Goal: Information Seeking & Learning: Learn about a topic

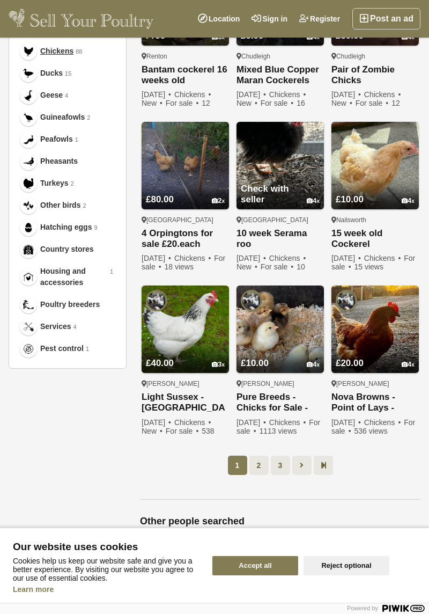
scroll to position [433, 0]
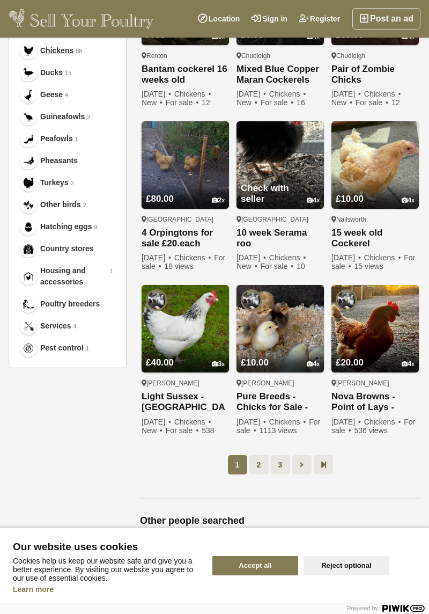
click at [264, 455] on link "2" at bounding box center [258, 464] width 19 height 19
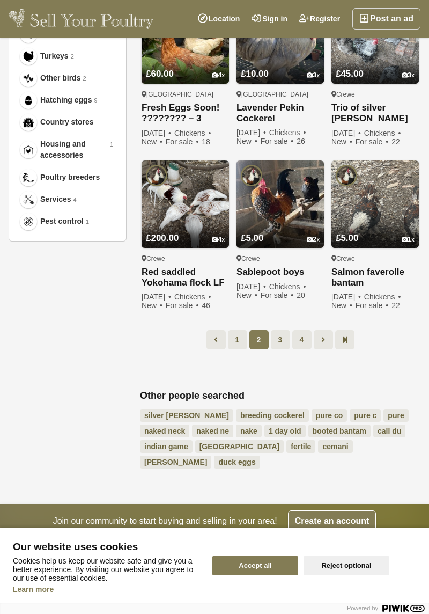
scroll to position [560, 0]
click at [280, 336] on link "3" at bounding box center [280, 339] width 19 height 19
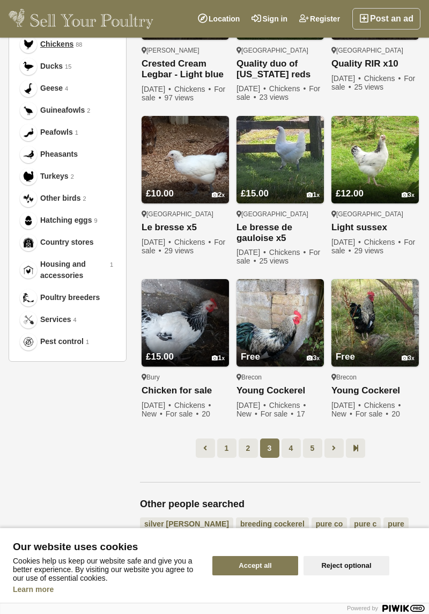
scroll to position [446, 0]
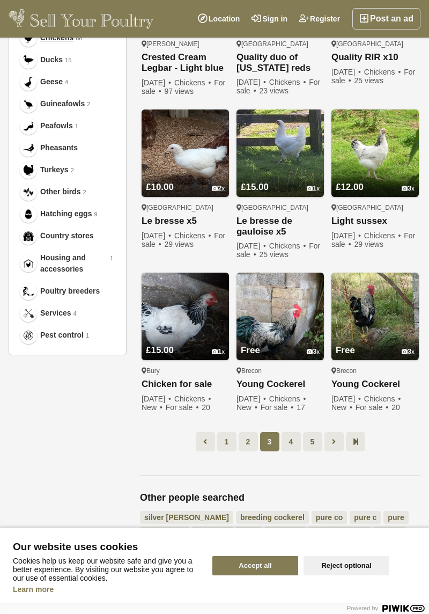
click at [290, 442] on link "4" at bounding box center [291, 441] width 19 height 19
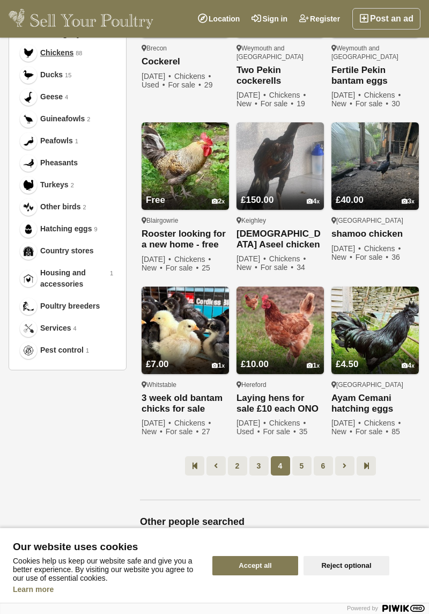
scroll to position [463, 0]
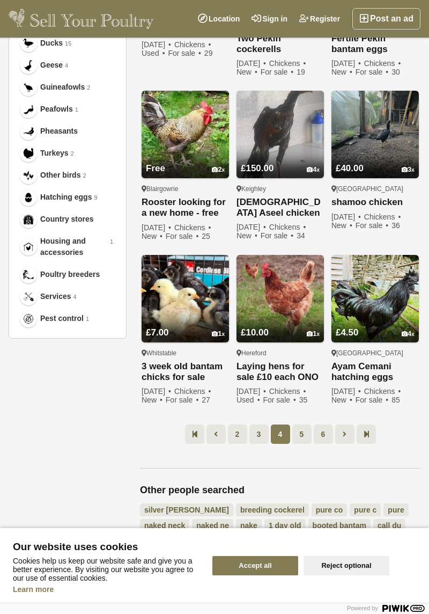
click at [305, 430] on link "5" at bounding box center [301, 433] width 19 height 19
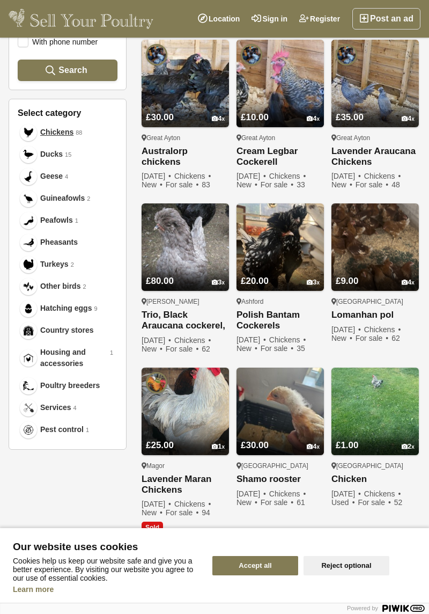
scroll to position [346, 0]
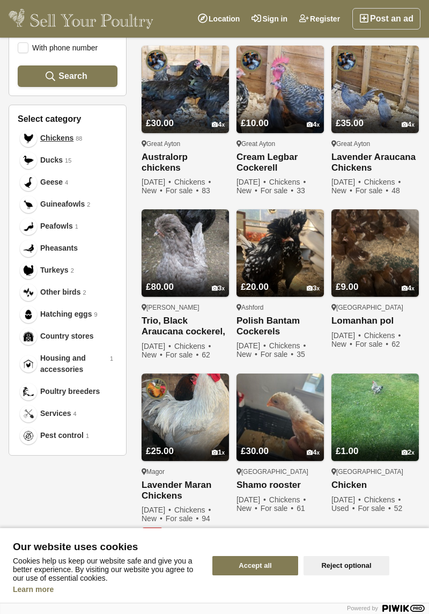
click at [372, 283] on link "£9.00 4" at bounding box center [374, 278] width 87 height 35
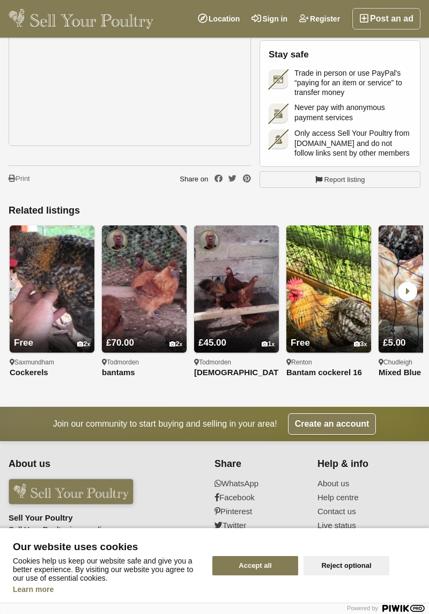
scroll to position [709, 0]
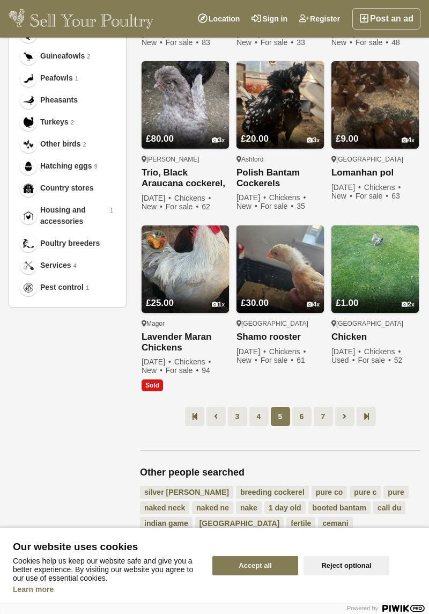
scroll to position [497, 0]
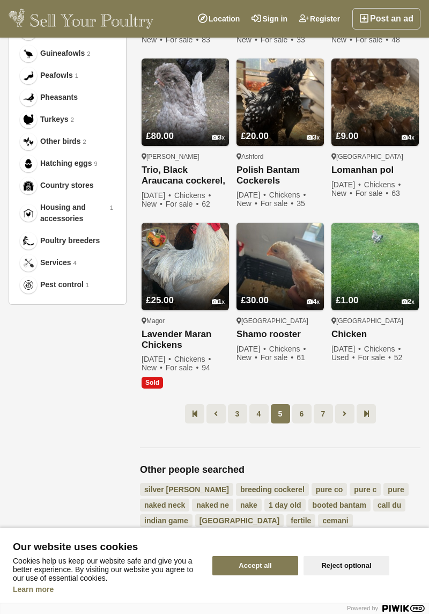
click at [307, 414] on link "6" at bounding box center [301, 413] width 19 height 19
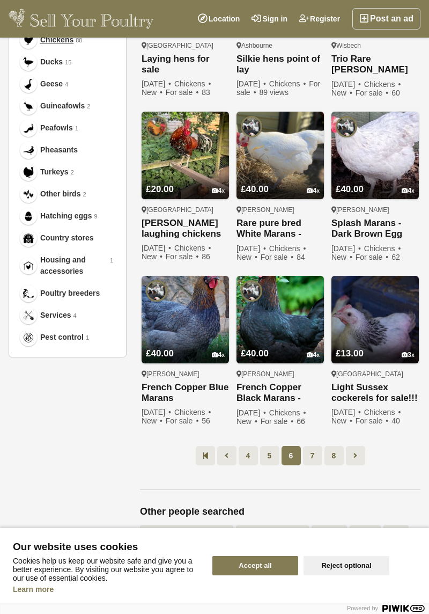
scroll to position [455, 0]
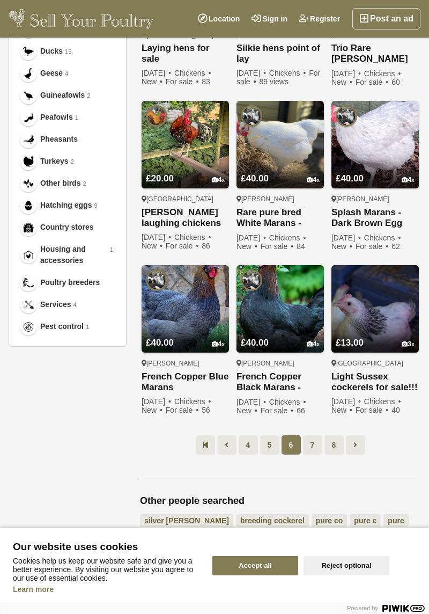
click at [316, 442] on link "7" at bounding box center [312, 444] width 19 height 19
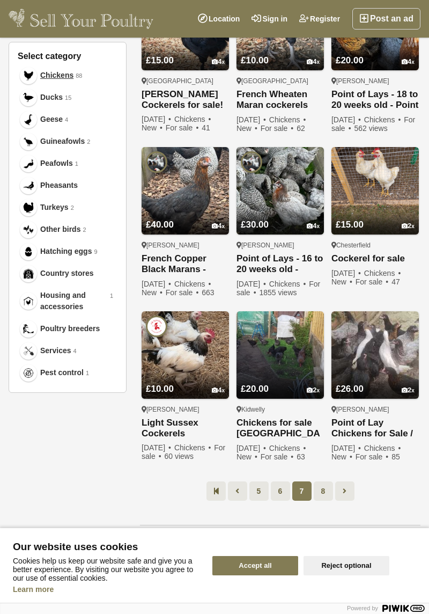
scroll to position [412, 0]
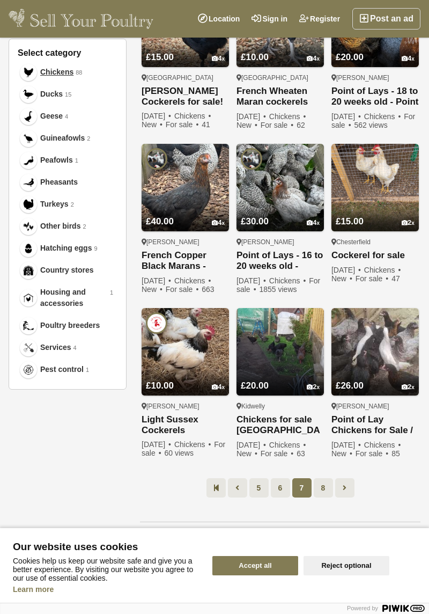
click at [327, 483] on link "8" at bounding box center [323, 487] width 19 height 19
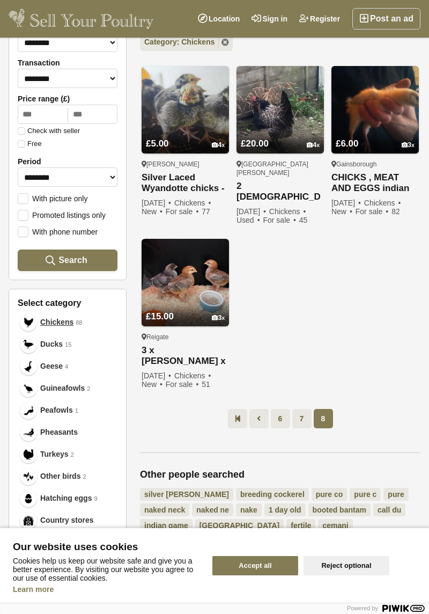
scroll to position [165, 0]
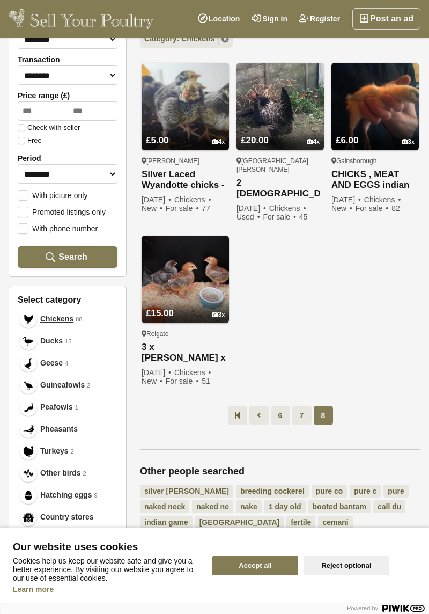
click at [60, 458] on link "Turkeys 2" at bounding box center [68, 451] width 100 height 22
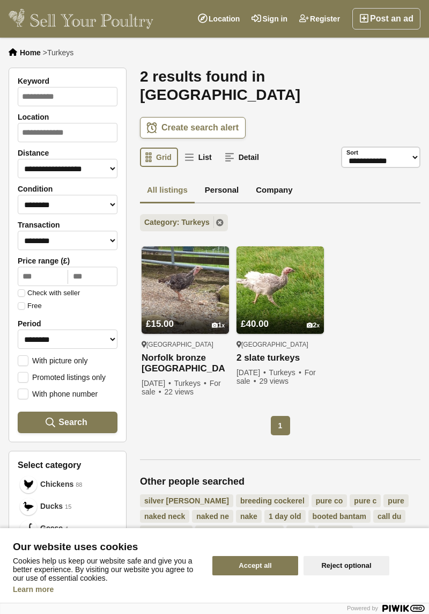
click at [192, 298] on link "£15.00 1" at bounding box center [185, 315] width 87 height 35
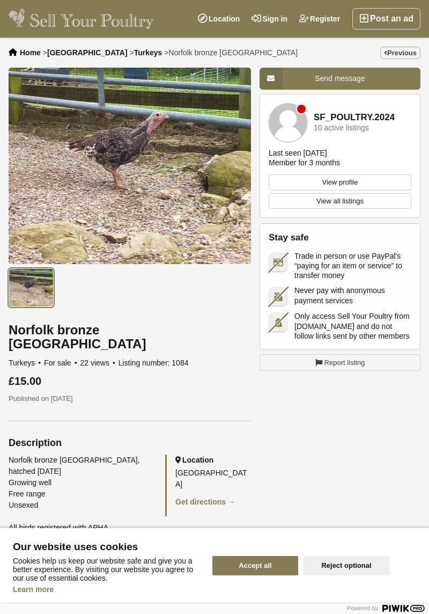
click at [364, 179] on link "View profile" at bounding box center [340, 182] width 143 height 16
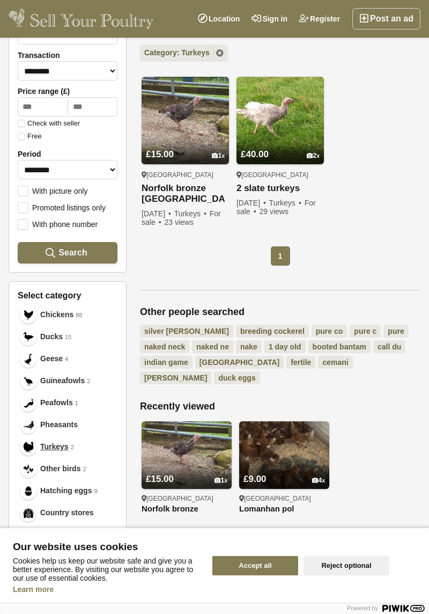
scroll to position [172, 0]
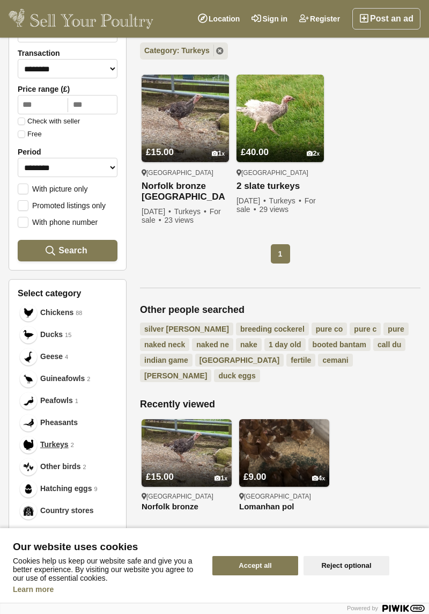
click at [72, 514] on span "Country stores" at bounding box center [67, 510] width 54 height 11
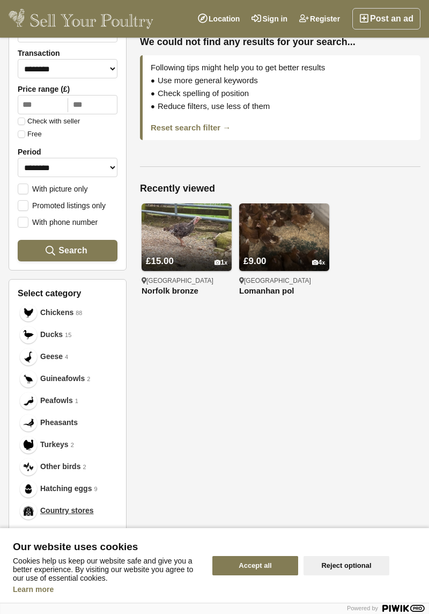
click at [76, 512] on span "Country stores" at bounding box center [67, 510] width 54 height 11
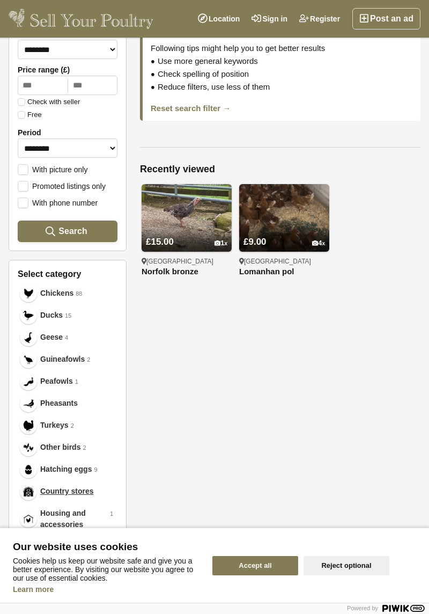
scroll to position [193, 0]
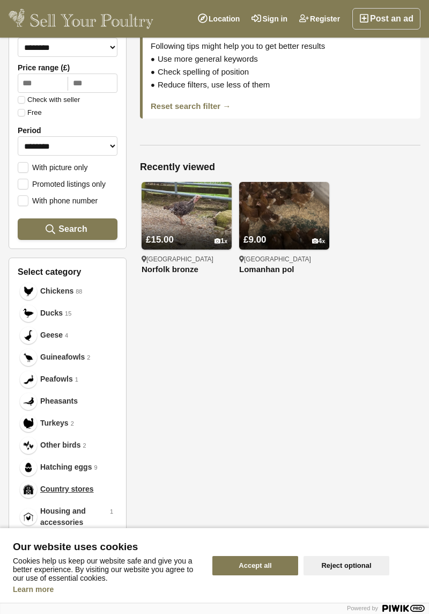
click at [406, 611] on icon at bounding box center [405, 607] width 5 height 7
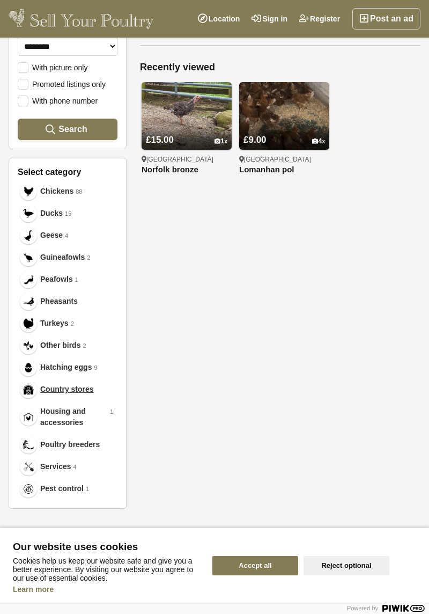
scroll to position [289, 0]
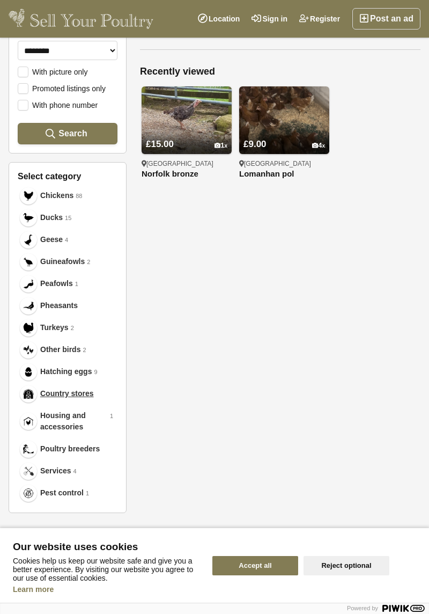
click at [84, 453] on span "Poultry breeders" at bounding box center [70, 448] width 60 height 11
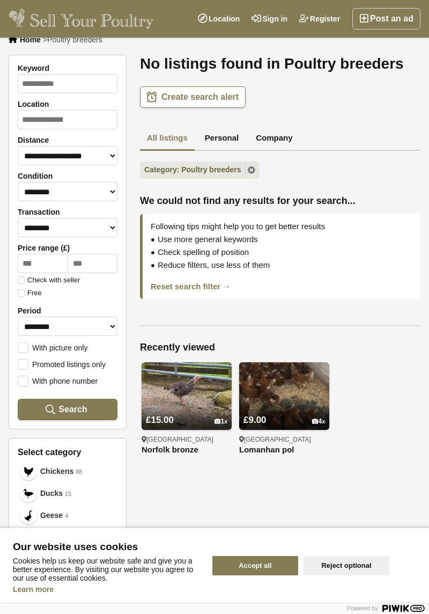
scroll to position [13, 0]
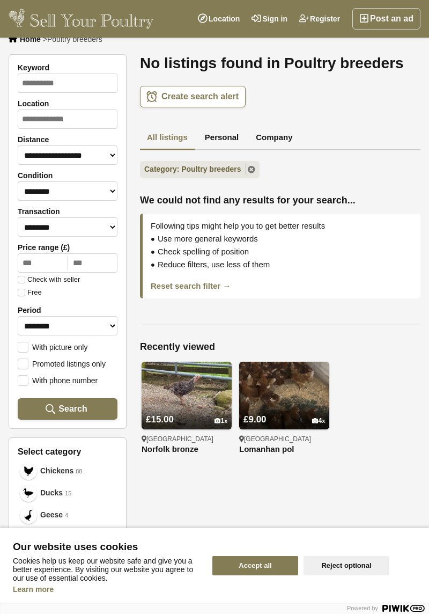
scroll to position [289, 0]
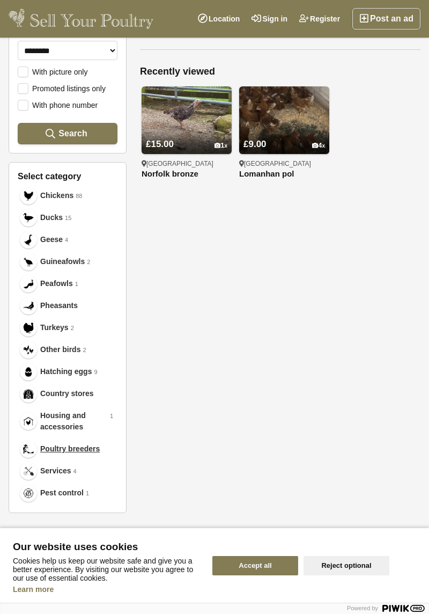
click at [63, 289] on span "Peafowls" at bounding box center [56, 283] width 33 height 11
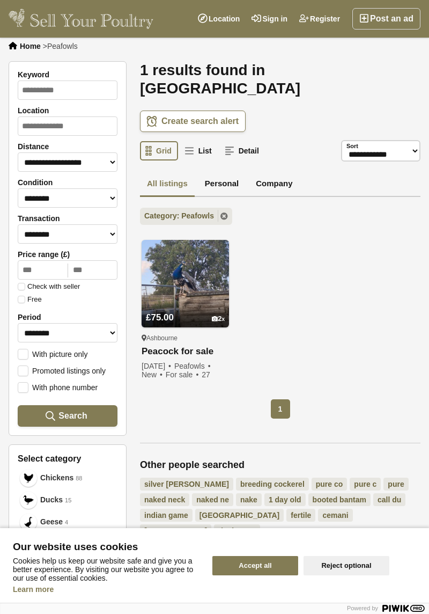
scroll to position [8, 0]
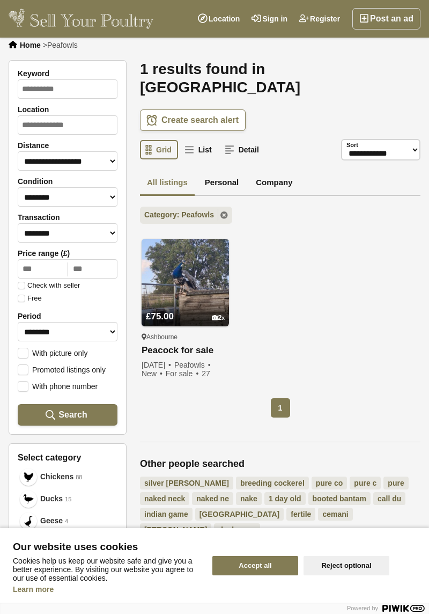
scroll to position [289, 0]
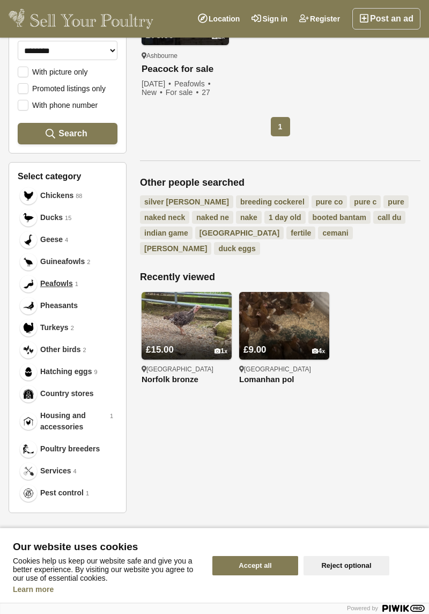
click at [33, 233] on link "Geese 4" at bounding box center [68, 239] width 100 height 22
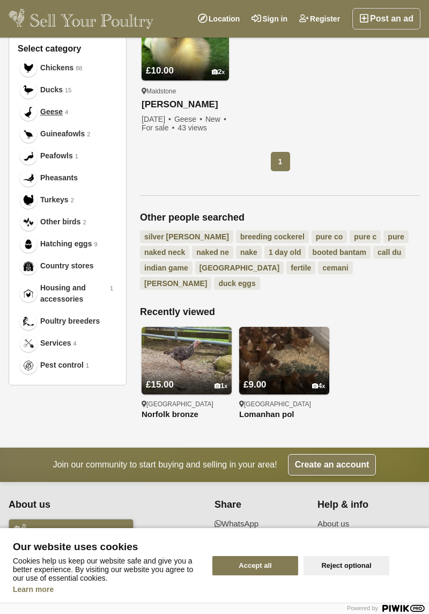
scroll to position [425, 0]
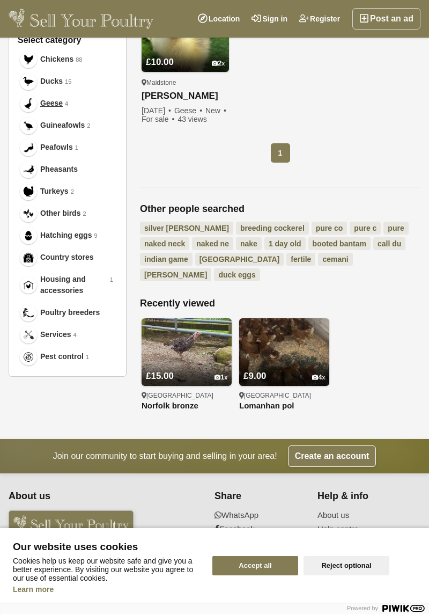
scroll to position [289, 0]
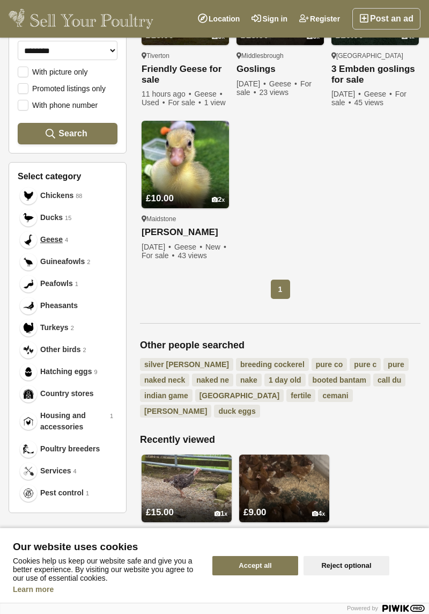
scroll to position [172, 0]
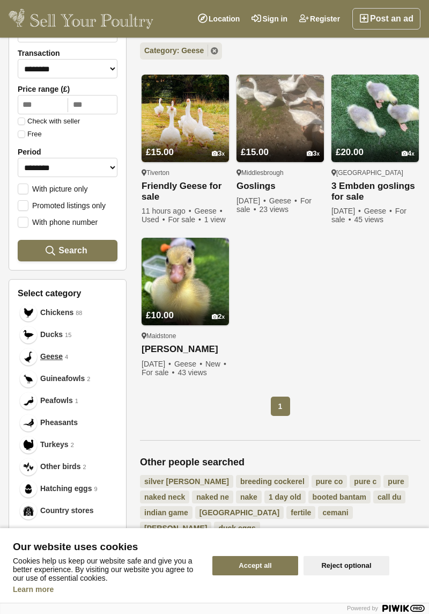
scroll to position [165, 0]
